Goal: Task Accomplishment & Management: Manage account settings

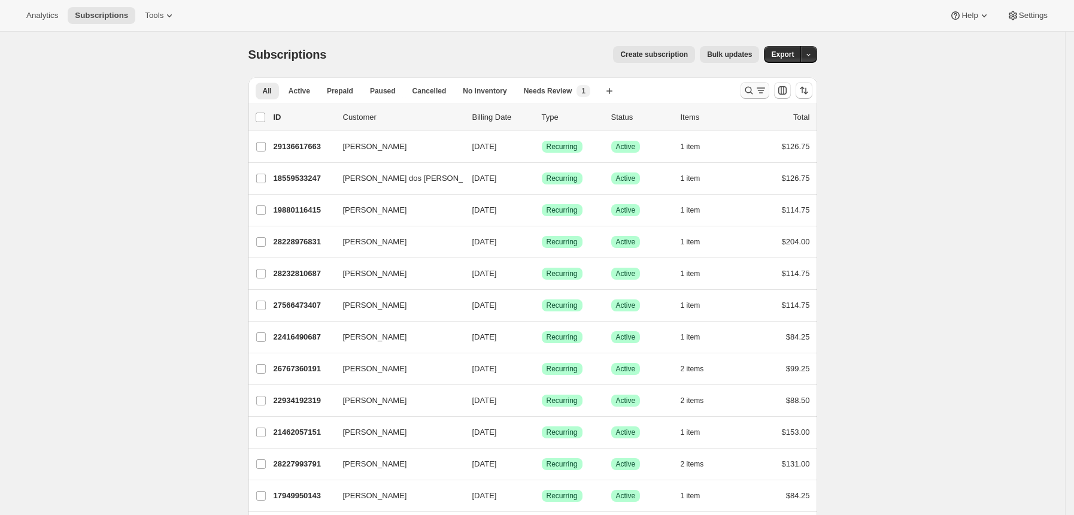
click at [747, 90] on icon "Search and filter results" at bounding box center [749, 90] width 12 height 12
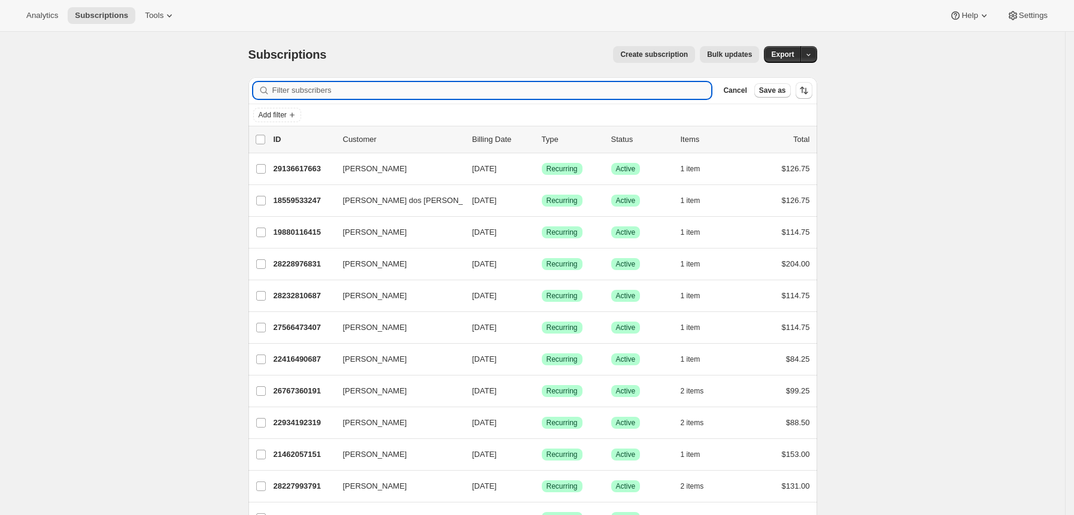
click at [353, 94] on input "Filter subscribers" at bounding box center [493, 90] width 440 height 17
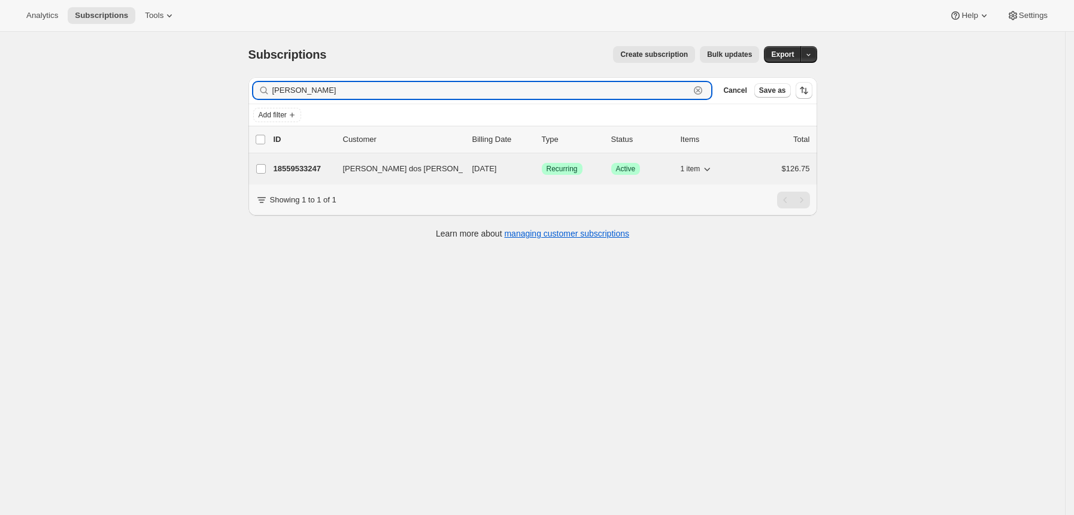
type input "[PERSON_NAME]"
click at [314, 171] on p "18559533247" at bounding box center [304, 169] width 60 height 12
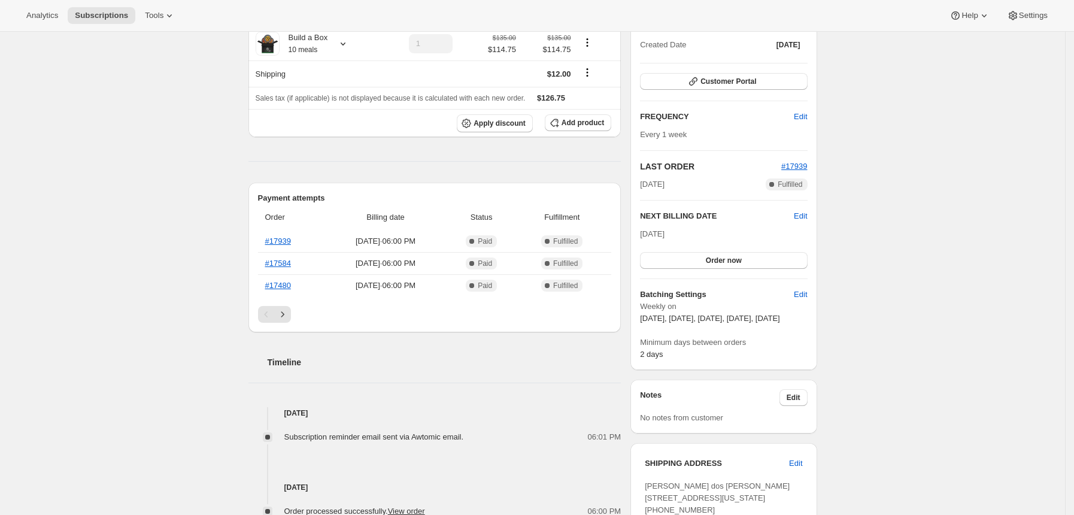
scroll to position [159, 0]
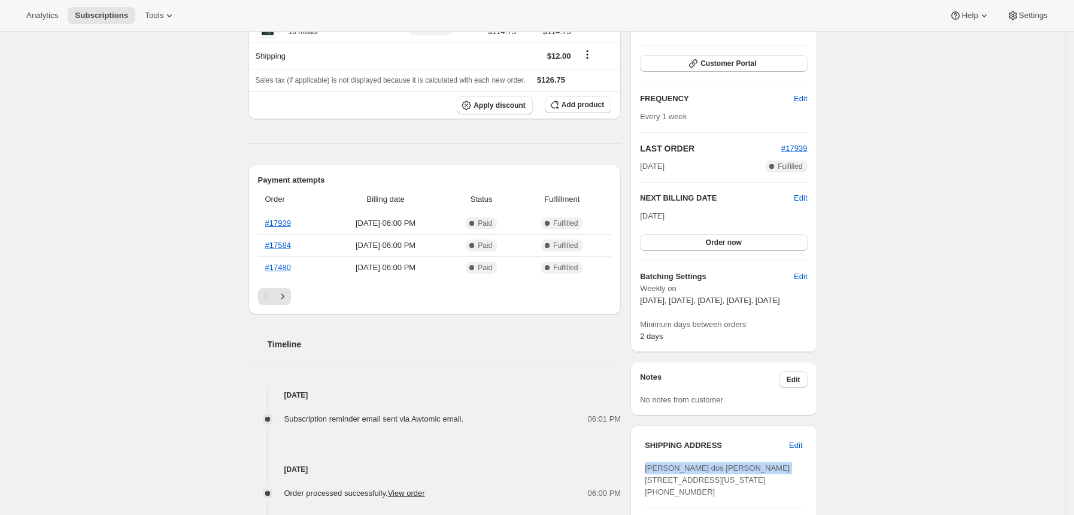
drag, startPoint x: 776, startPoint y: 478, endPoint x: 688, endPoint y: 420, distance: 105.2
copy span "[PERSON_NAME] dos [PERSON_NAME]"
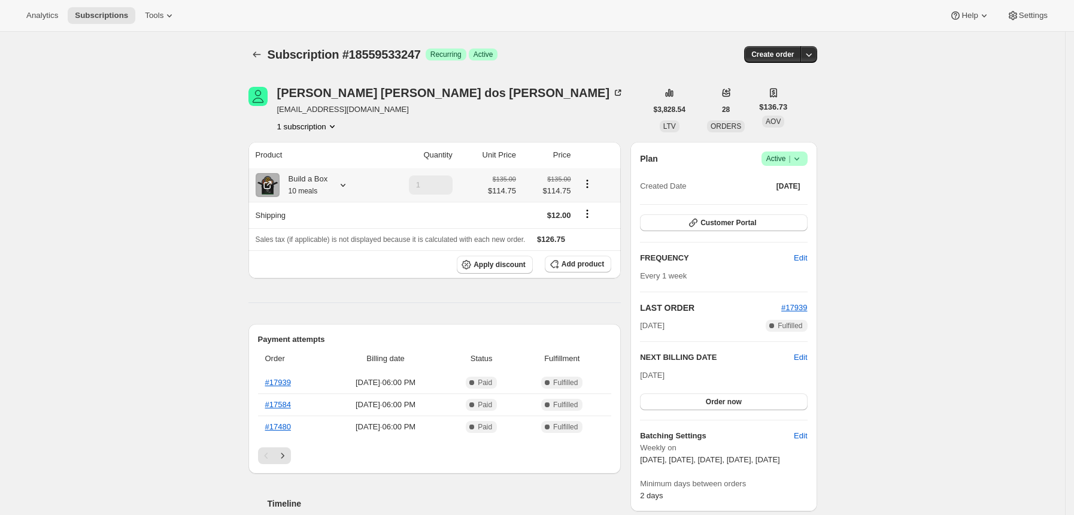
click at [349, 184] on icon at bounding box center [343, 185] width 12 height 12
click at [262, 57] on icon "Subscriptions" at bounding box center [257, 55] width 12 height 12
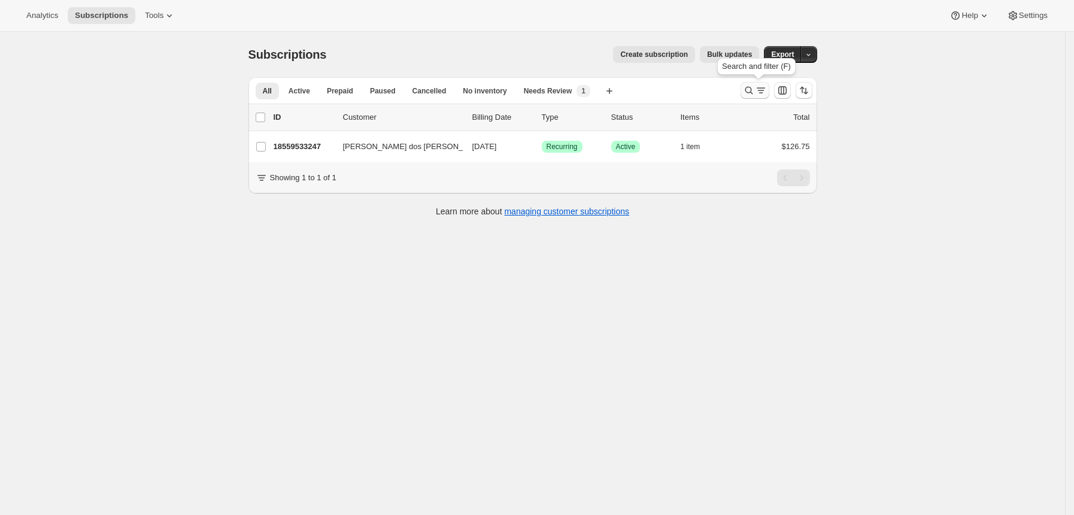
click at [761, 91] on icon "Search and filter results" at bounding box center [761, 90] width 12 height 12
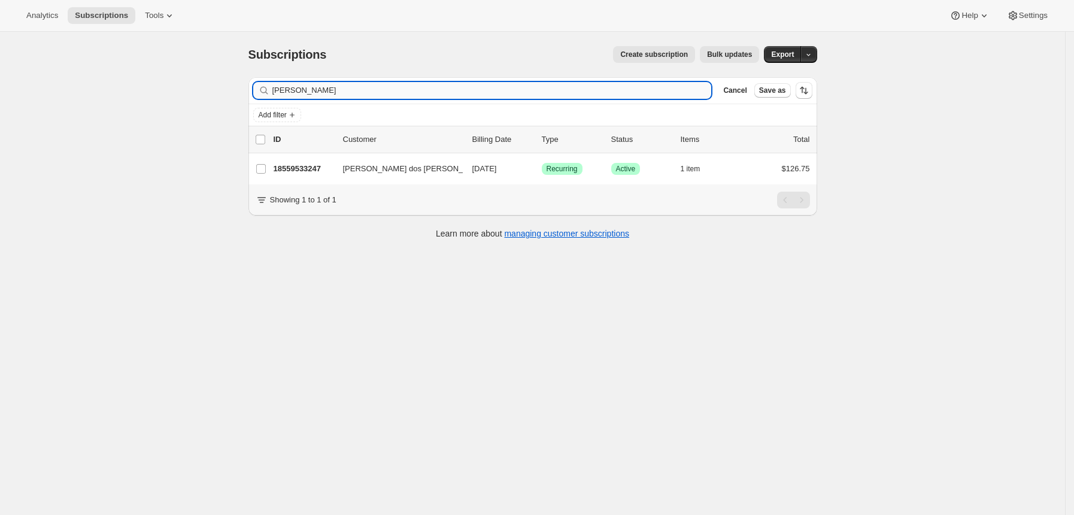
click at [643, 91] on input "[PERSON_NAME]" at bounding box center [493, 90] width 440 height 17
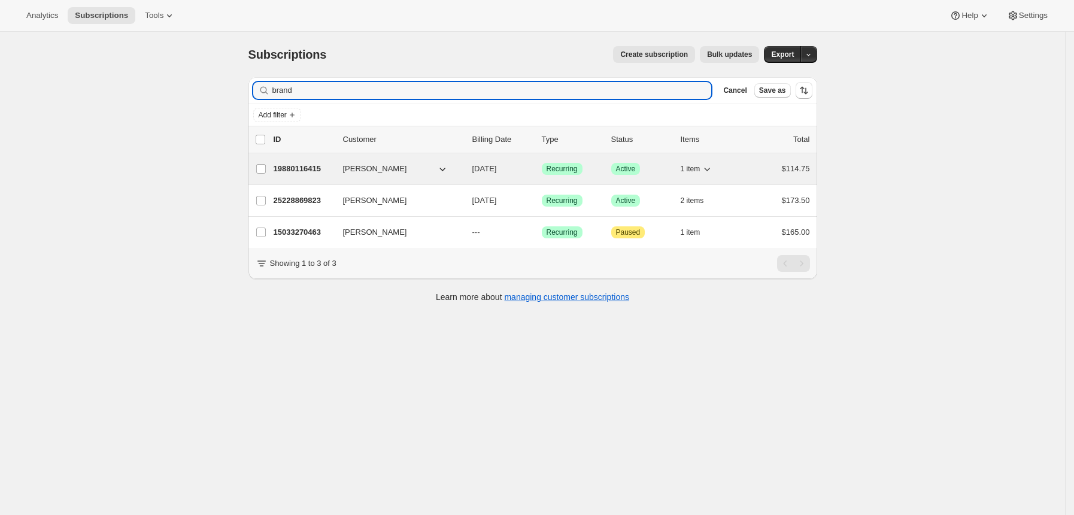
type input "brand"
click at [320, 168] on p "19880116415" at bounding box center [304, 169] width 60 height 12
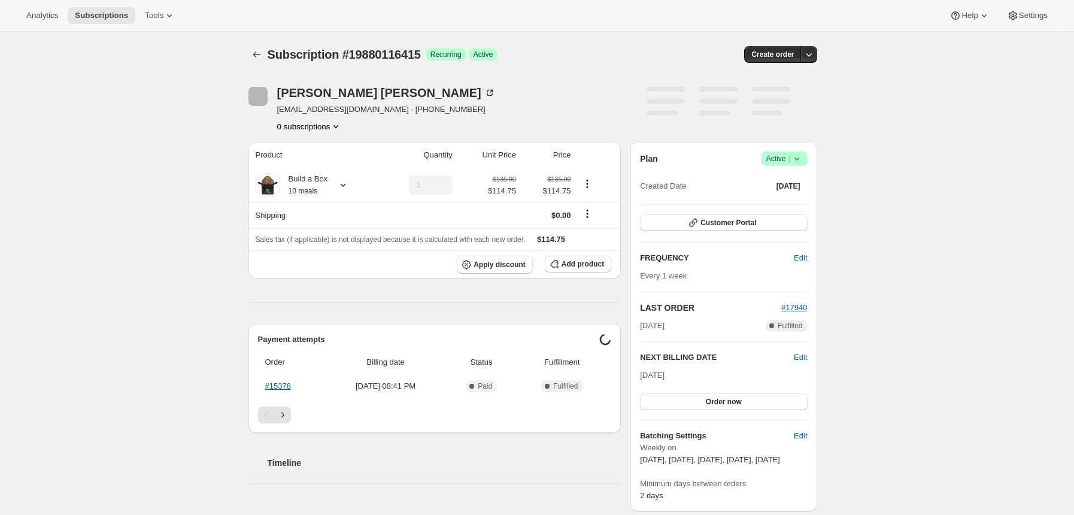
scroll to position [319, 0]
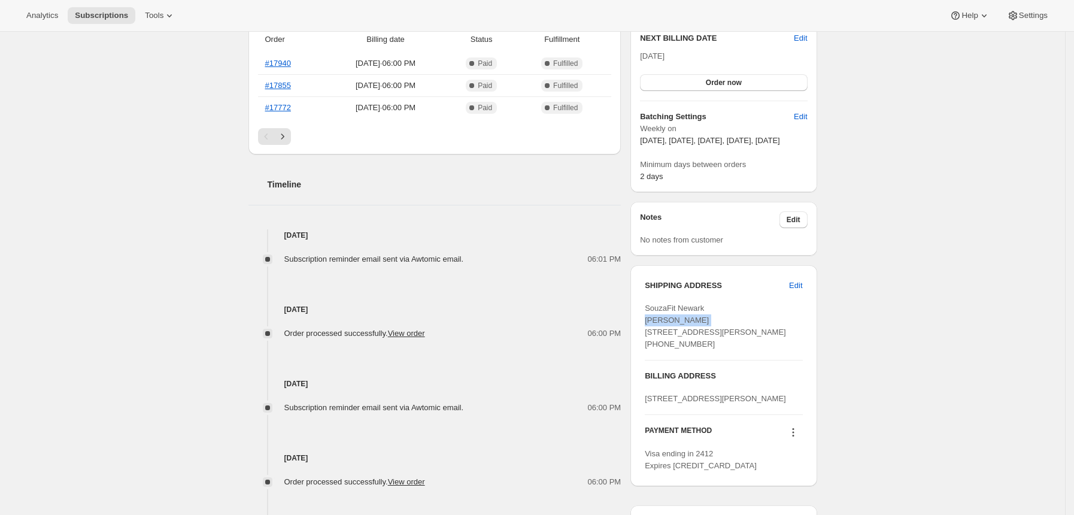
drag, startPoint x: 709, startPoint y: 330, endPoint x: 646, endPoint y: 332, distance: 62.9
click at [646, 332] on div "SHIPPING ADDRESS Edit SouzaFit [GEOGRAPHIC_DATA][PERSON_NAME][STREET_ADDRESS][P…" at bounding box center [724, 375] width 186 height 221
copy span "[PERSON_NAME]"
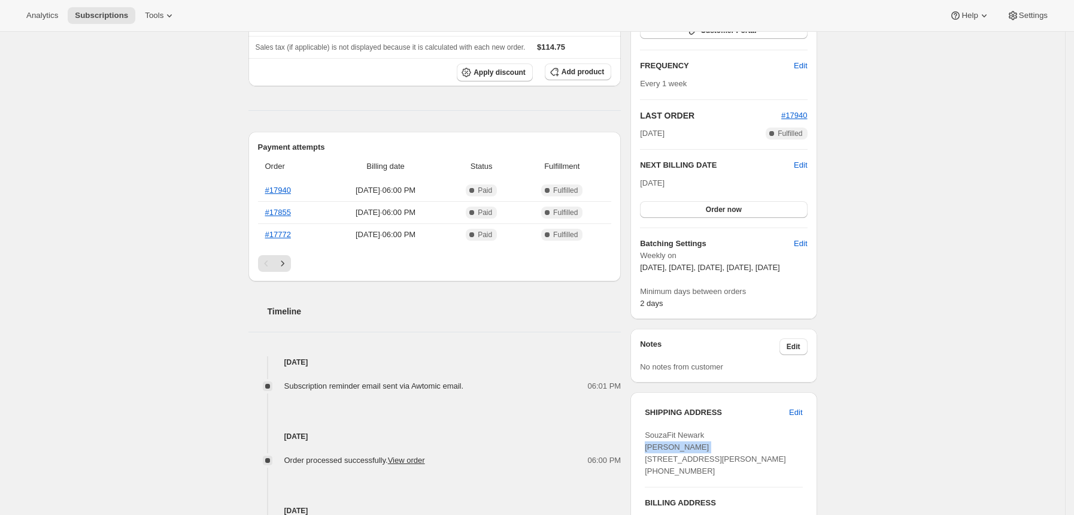
scroll to position [0, 0]
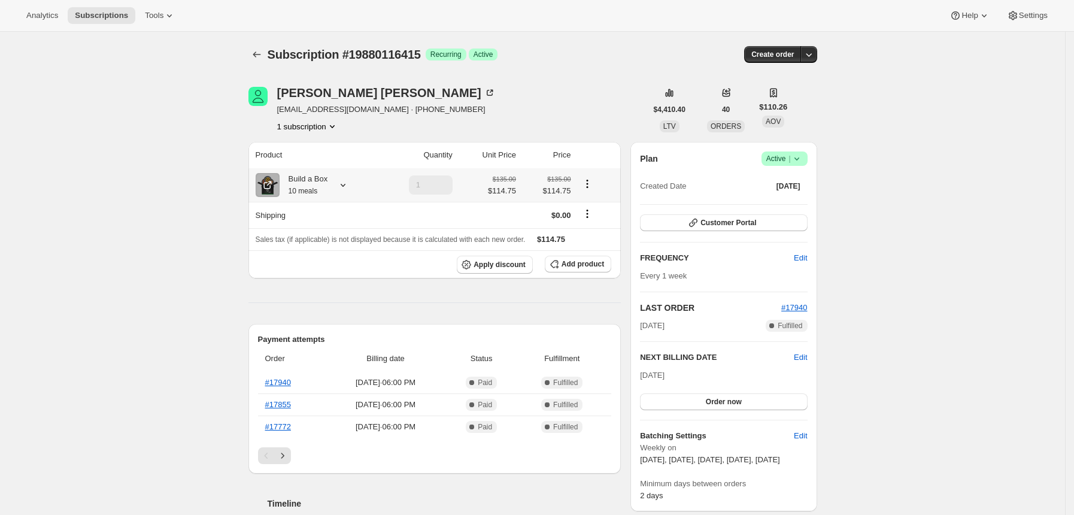
click at [328, 180] on div "Build a Box 10 meals" at bounding box center [304, 185] width 49 height 24
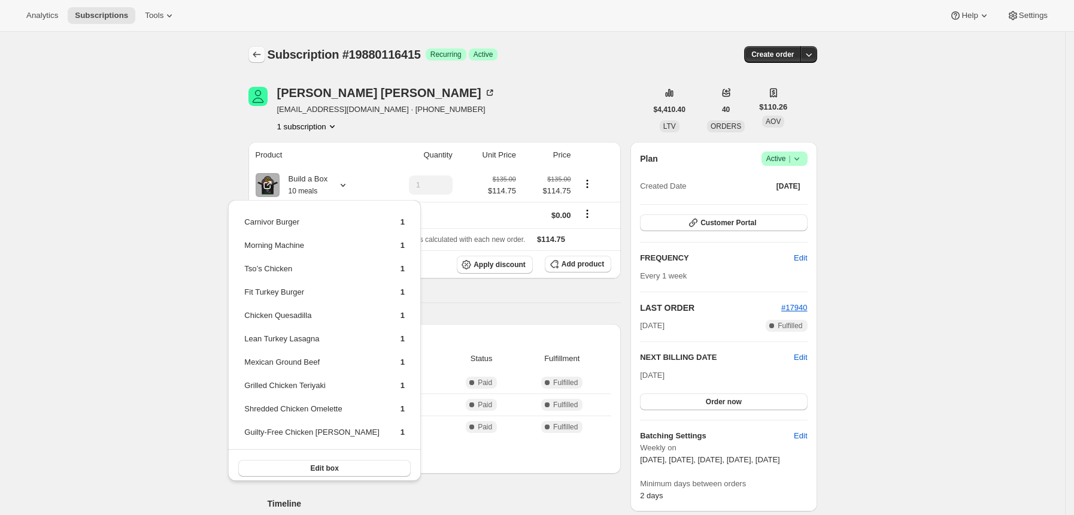
click at [253, 53] on button "Subscriptions" at bounding box center [257, 54] width 17 height 17
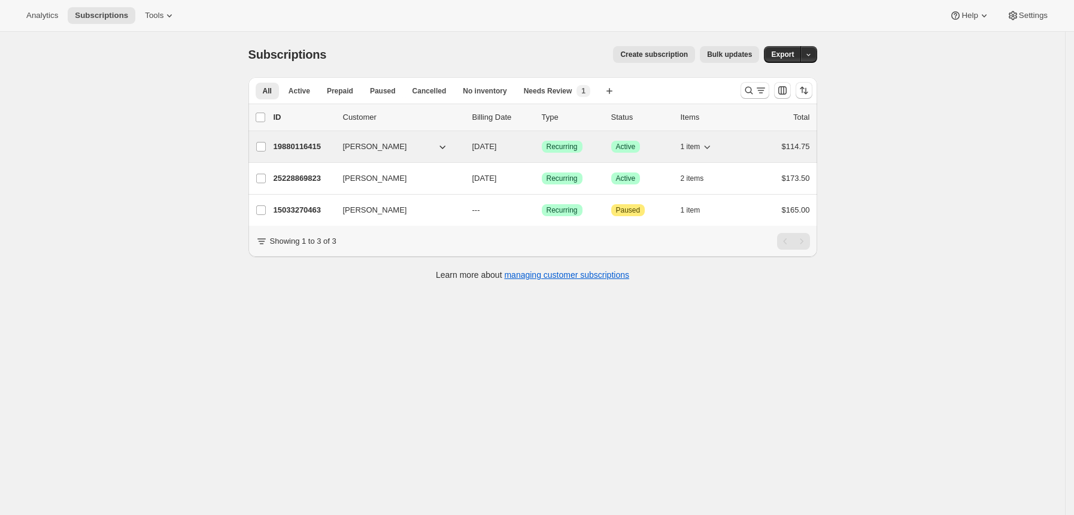
click at [309, 149] on p "19880116415" at bounding box center [304, 147] width 60 height 12
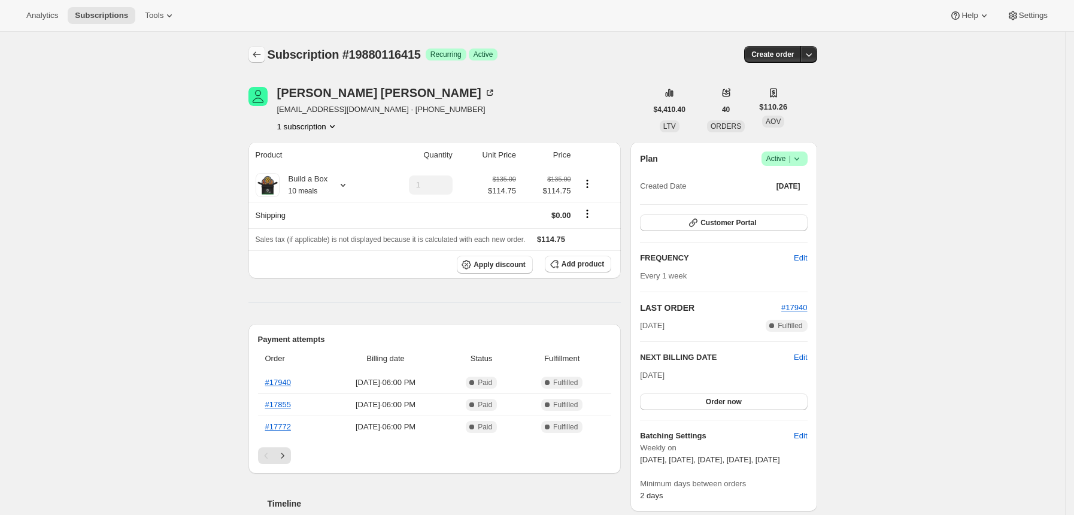
click at [263, 60] on button "Subscriptions" at bounding box center [257, 54] width 17 height 17
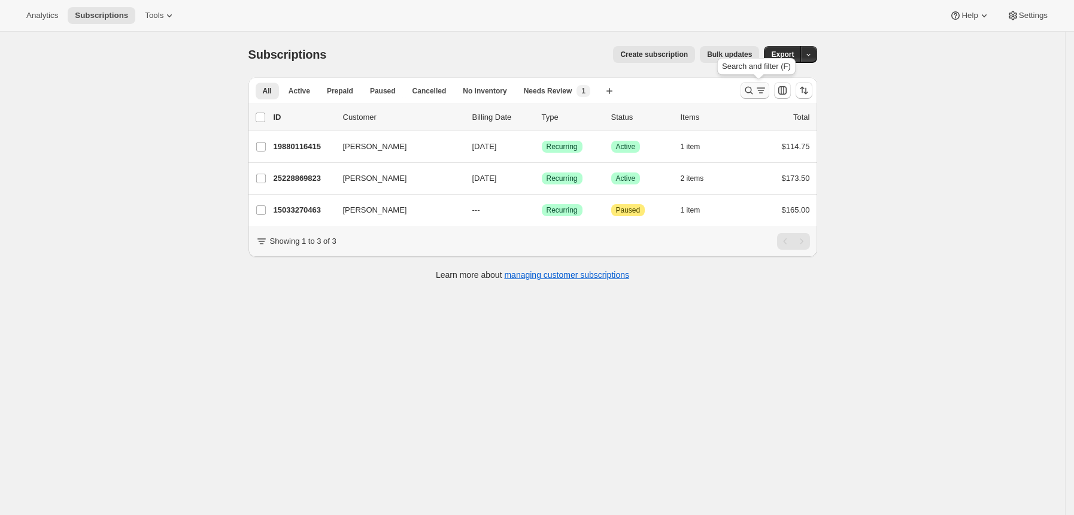
click at [759, 93] on icon "Search and filter results" at bounding box center [761, 90] width 12 height 12
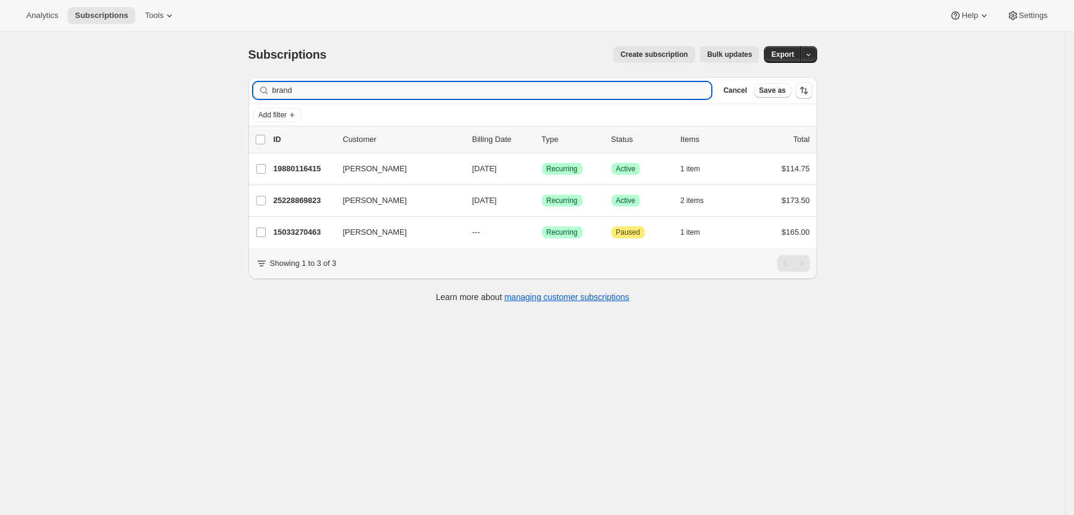
click at [644, 95] on input "brand" at bounding box center [493, 90] width 440 height 17
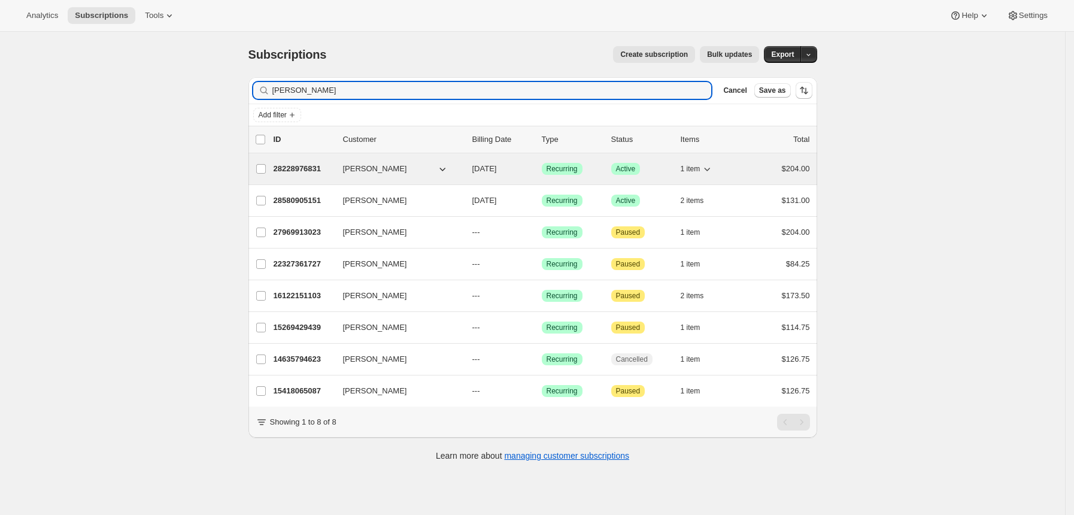
type input "[PERSON_NAME]"
click at [309, 168] on p "28228976831" at bounding box center [304, 169] width 60 height 12
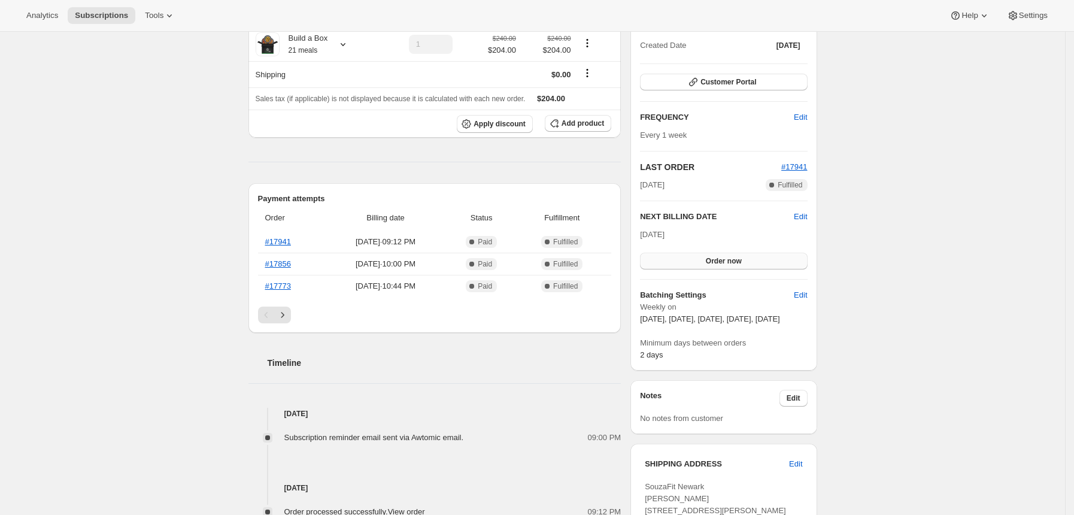
scroll to position [159, 0]
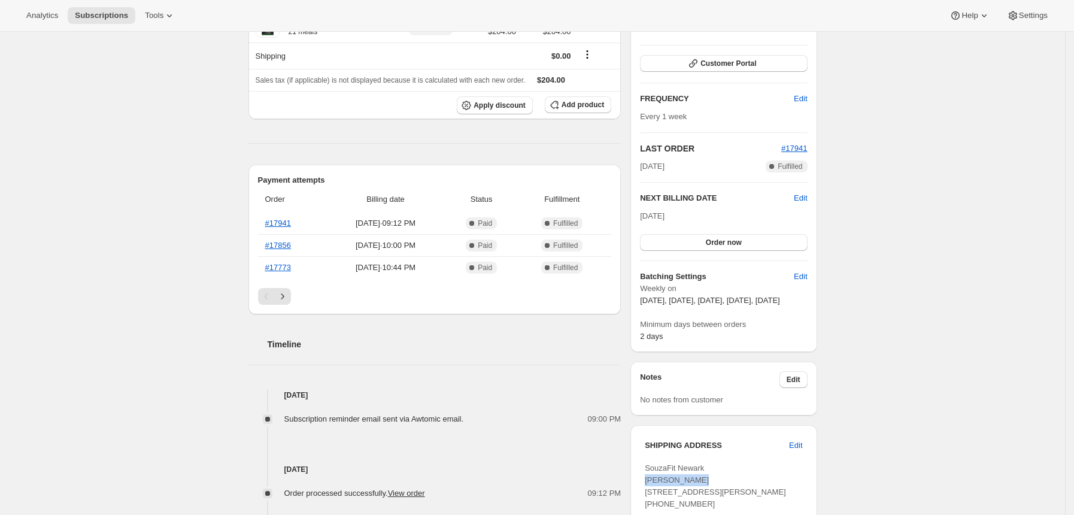
drag, startPoint x: 708, startPoint y: 496, endPoint x: 656, endPoint y: 473, distance: 57.1
copy span "[PERSON_NAME]"
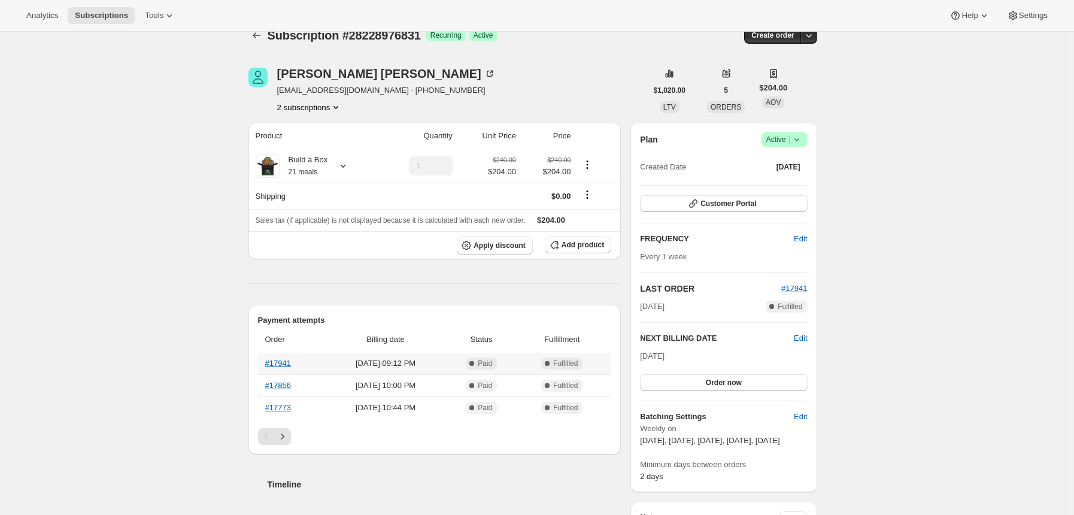
scroll to position [0, 0]
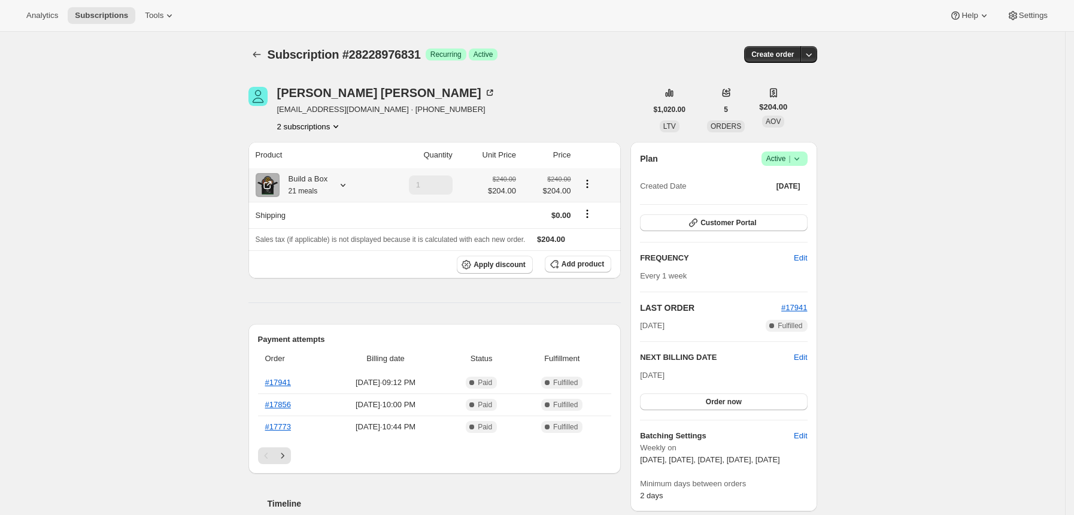
click at [349, 183] on icon at bounding box center [343, 185] width 12 height 12
click at [265, 52] on button "Subscriptions" at bounding box center [257, 54] width 17 height 17
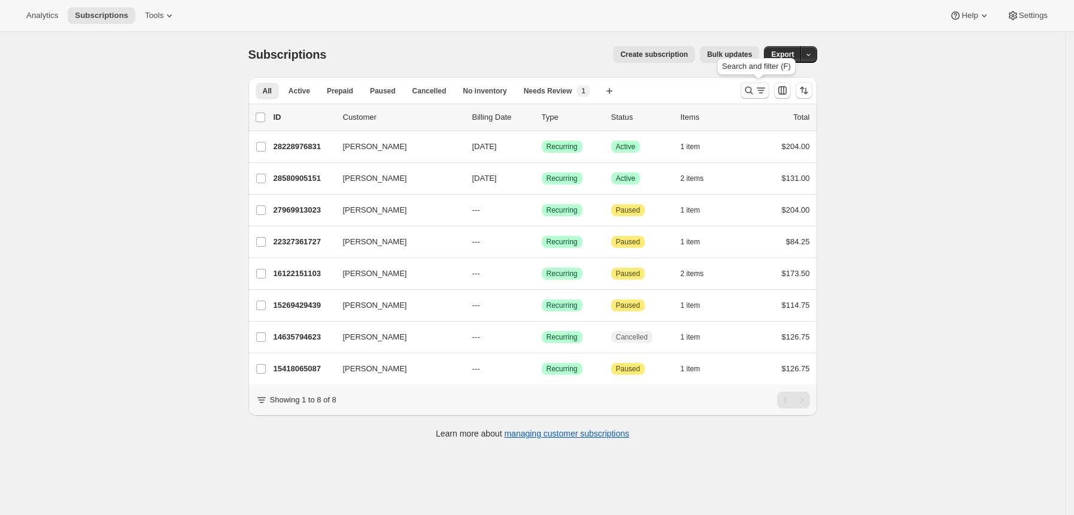
click at [755, 86] on icon "Search and filter results" at bounding box center [749, 90] width 12 height 12
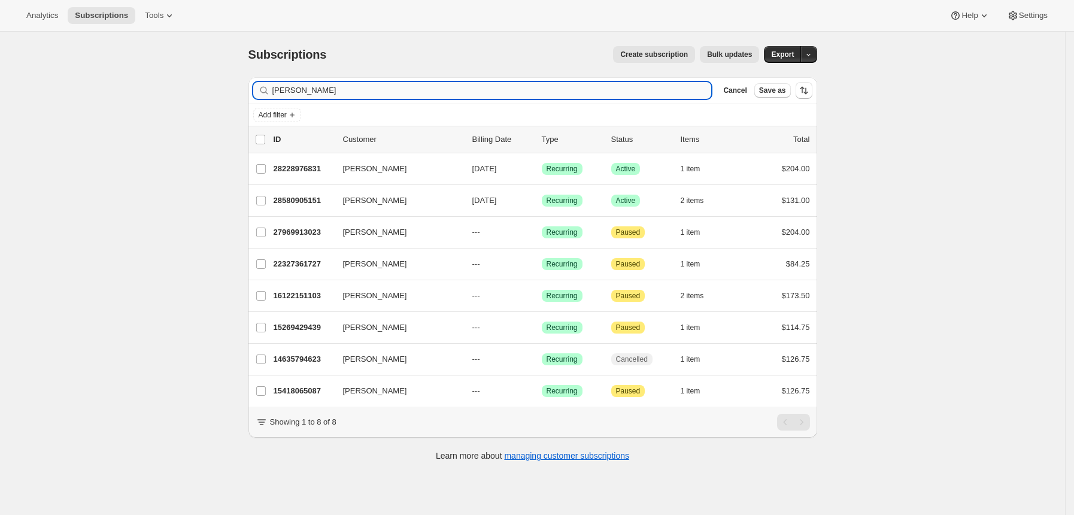
click at [644, 86] on input "[PERSON_NAME]" at bounding box center [493, 90] width 440 height 17
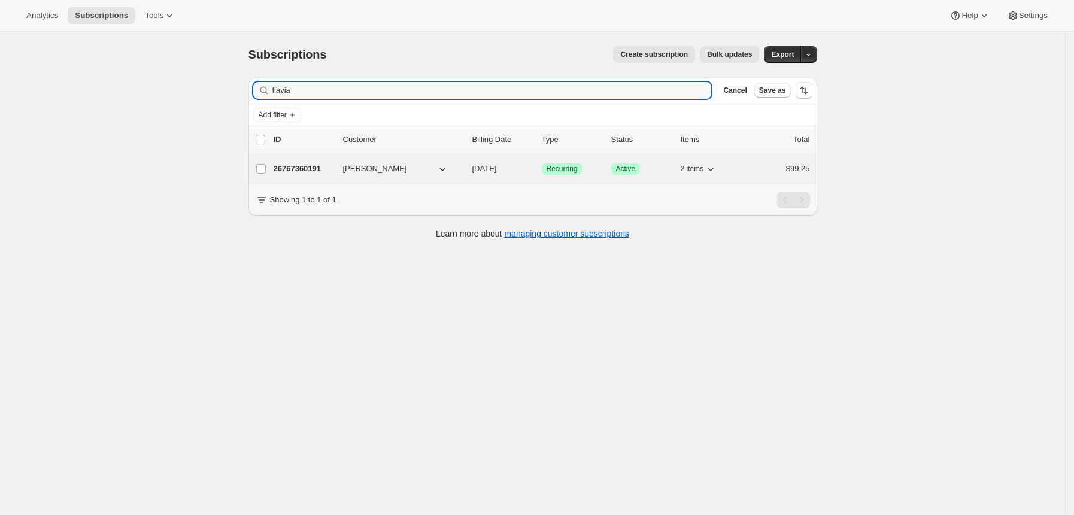
type input "flavia"
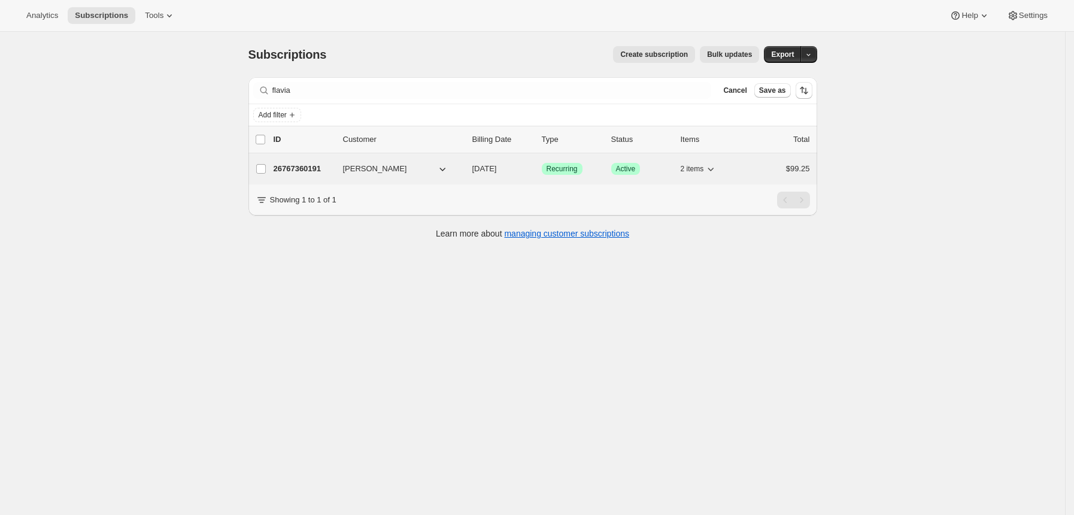
click at [309, 168] on p "26767360191" at bounding box center [304, 169] width 60 height 12
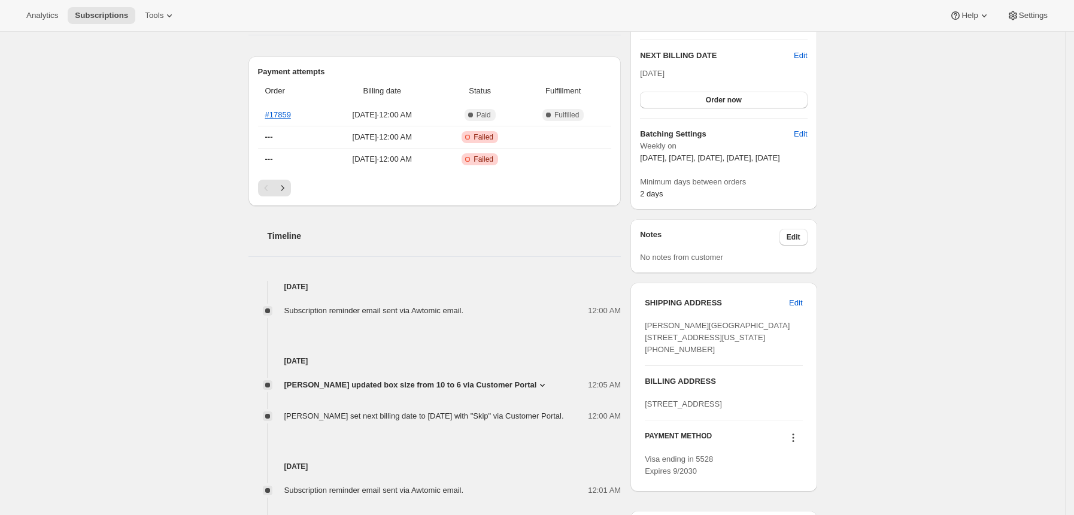
scroll to position [319, 0]
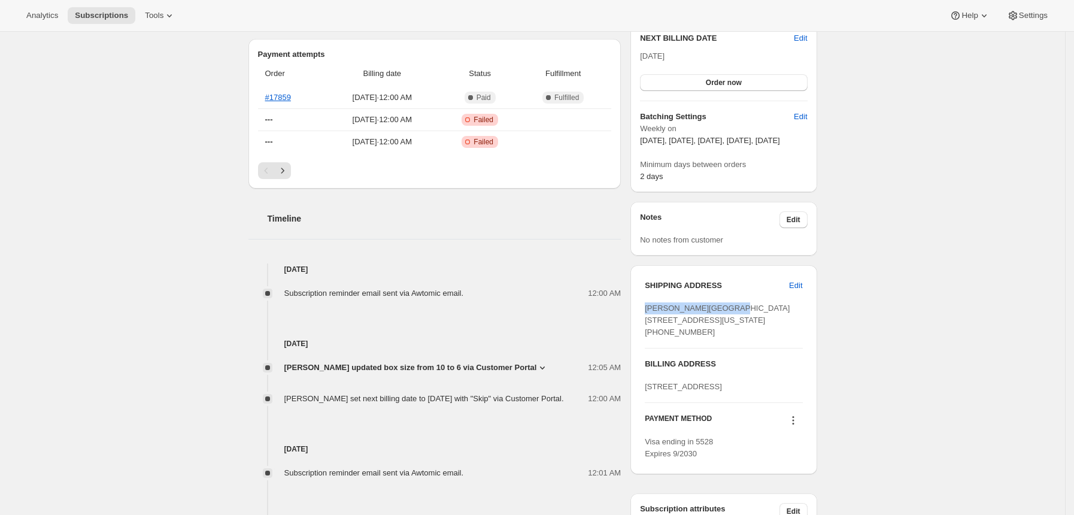
drag, startPoint x: 731, startPoint y: 320, endPoint x: 643, endPoint y: 320, distance: 88.6
click at [643, 320] on div "SHIPPING ADDRESS Edit [PERSON_NAME][GEOGRAPHIC_DATA] [STREET_ADDRESS][US_STATE]…" at bounding box center [724, 369] width 186 height 209
copy span "[PERSON_NAME][GEOGRAPHIC_DATA]"
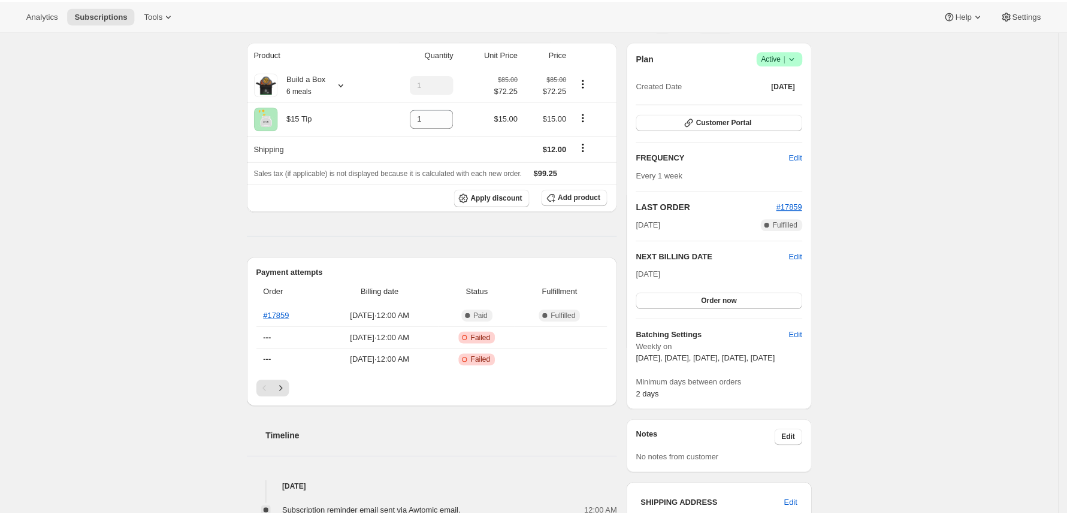
scroll to position [0, 0]
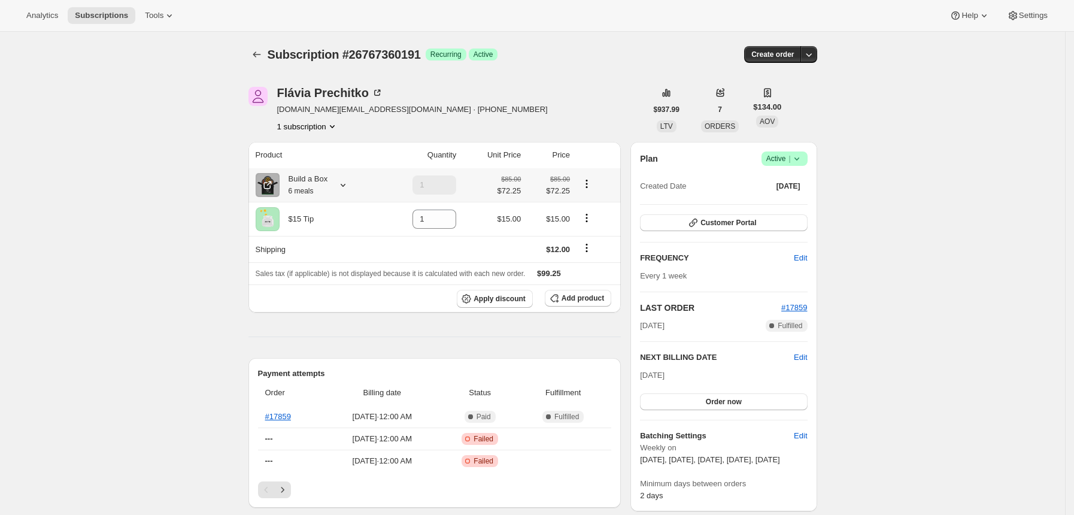
click at [346, 186] on icon at bounding box center [343, 185] width 5 height 3
